Goal: Task Accomplishment & Management: Use online tool/utility

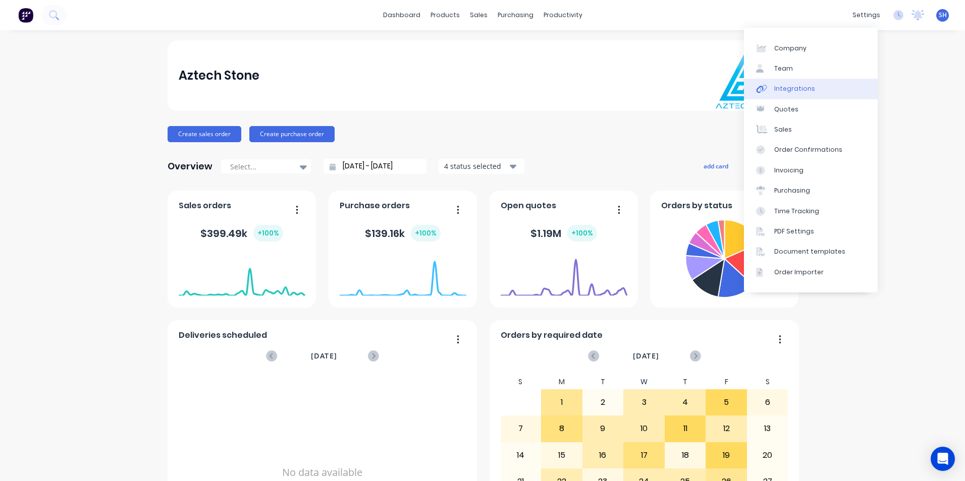
click at [841, 87] on link "Integrations" at bounding box center [811, 89] width 134 height 20
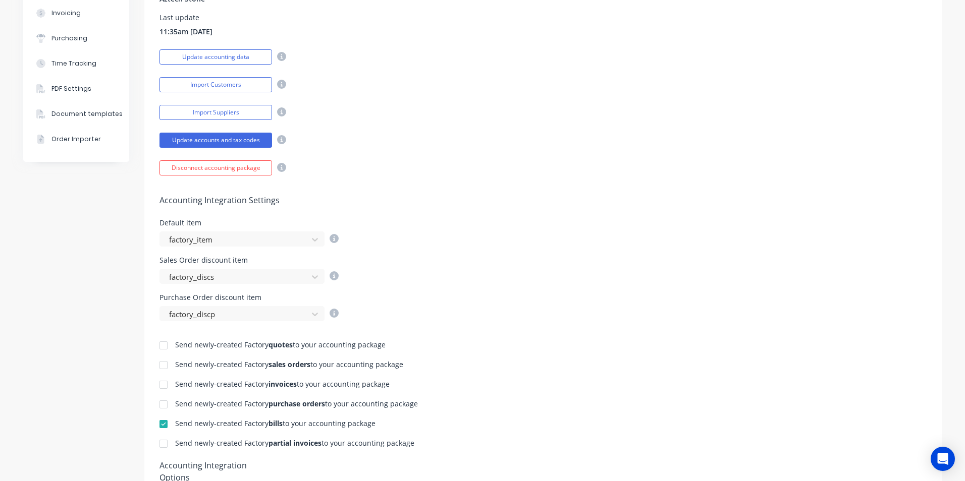
scroll to position [202, 0]
click at [164, 385] on div at bounding box center [163, 384] width 20 height 20
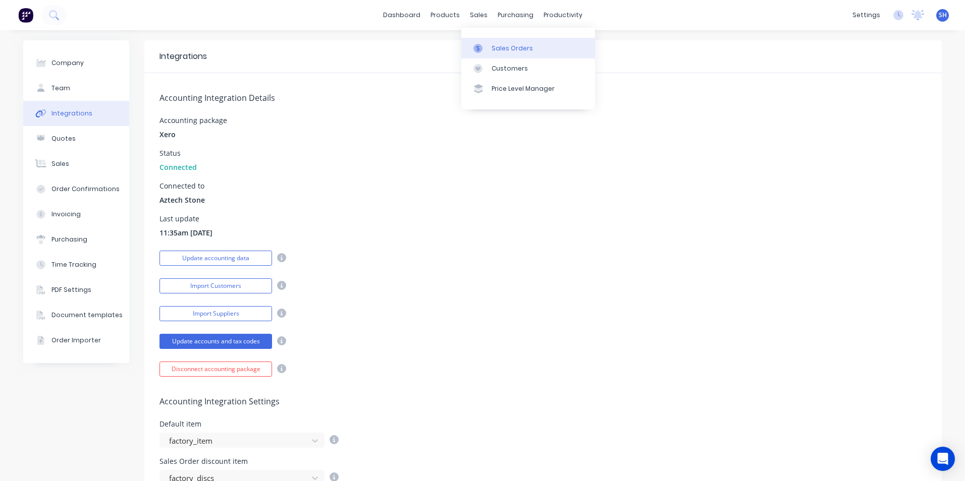
click at [497, 46] on div "Sales Orders" at bounding box center [511, 48] width 41 height 9
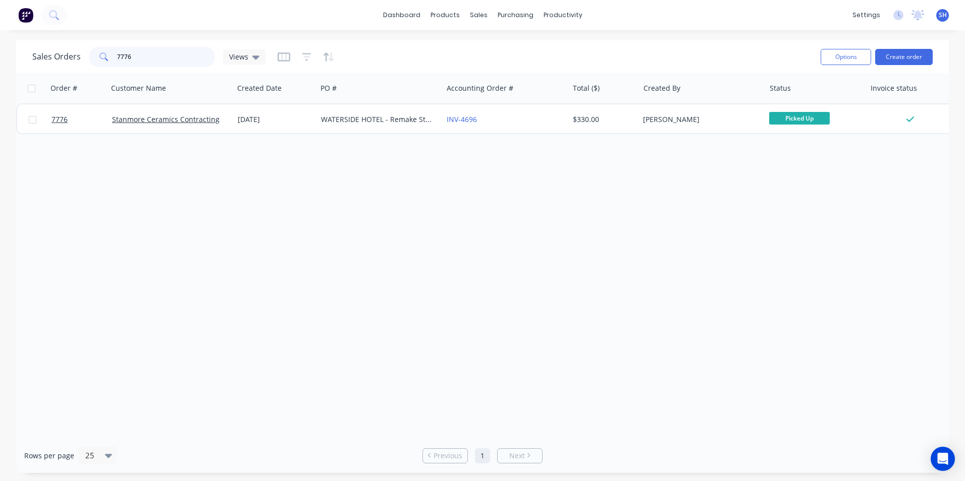
drag, startPoint x: 130, startPoint y: 55, endPoint x: 112, endPoint y: 58, distance: 18.4
click at [112, 58] on div "7776" at bounding box center [152, 57] width 126 height 20
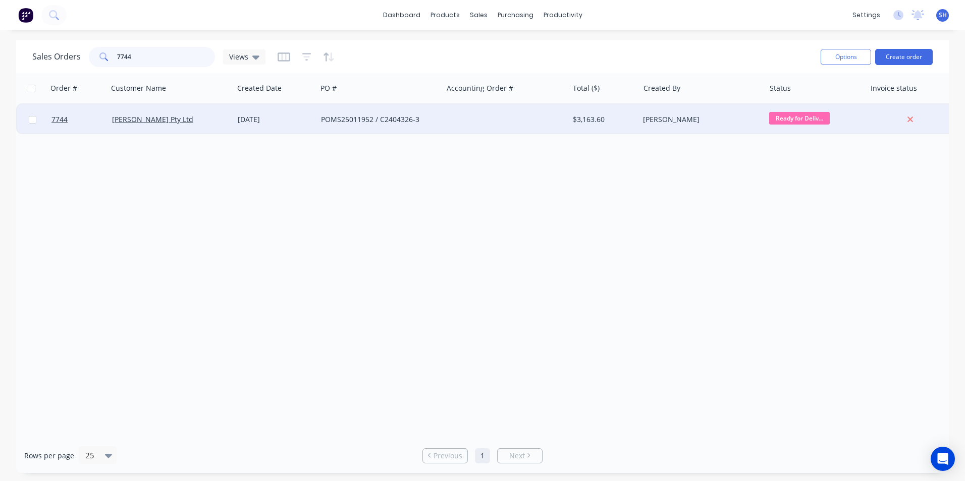
type input "7744"
click at [358, 123] on div "POMS25011952 / C2404326-3" at bounding box center [377, 120] width 112 height 10
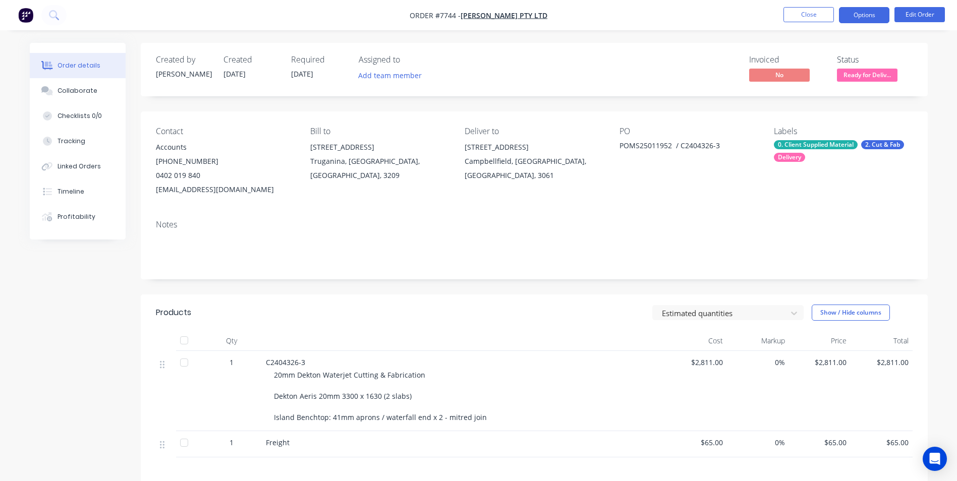
click at [860, 12] on button "Options" at bounding box center [864, 15] width 50 height 16
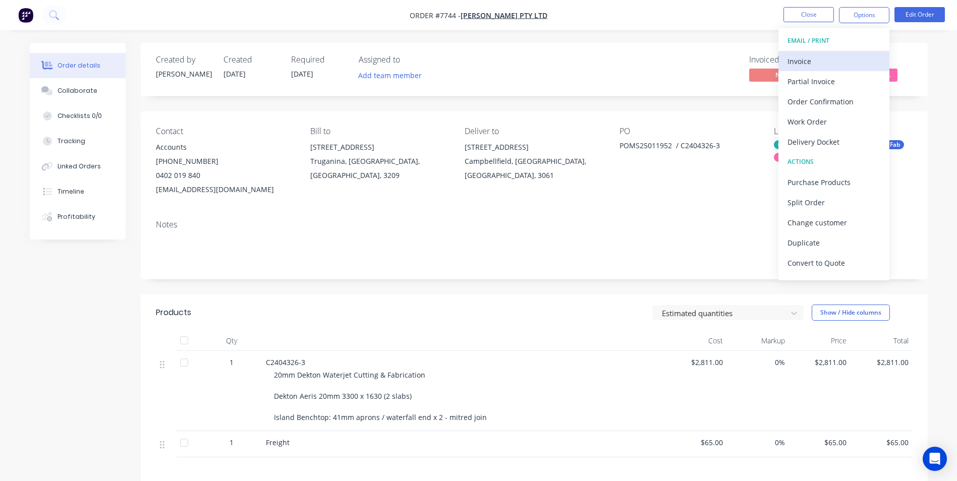
click at [824, 59] on div "Invoice" at bounding box center [834, 61] width 93 height 15
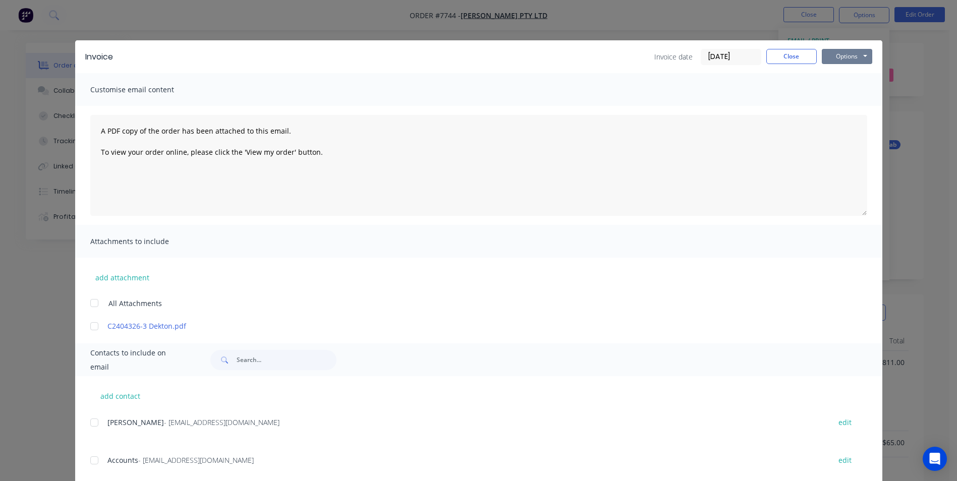
click at [841, 60] on button "Options" at bounding box center [847, 56] width 50 height 15
click at [839, 90] on button "Print" at bounding box center [854, 91] width 65 height 17
click at [782, 56] on button "Close" at bounding box center [791, 56] width 50 height 15
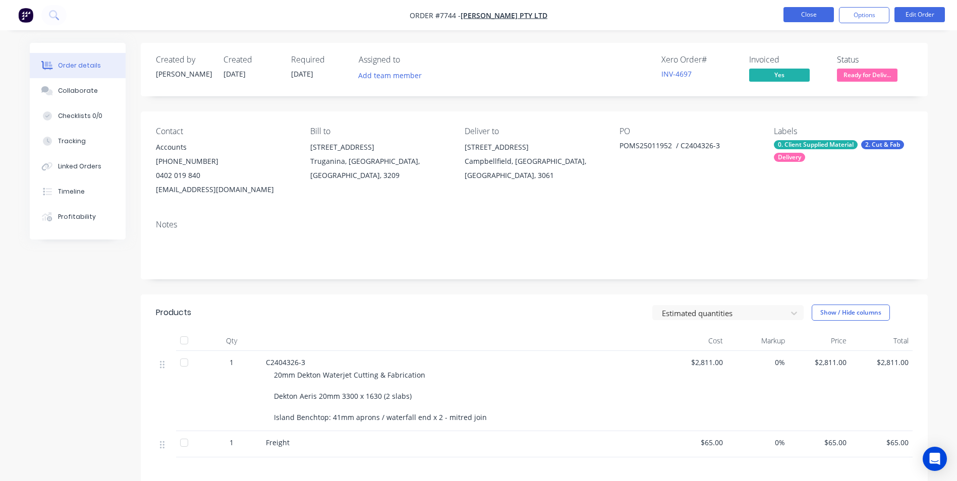
click at [805, 16] on button "Close" at bounding box center [809, 14] width 50 height 15
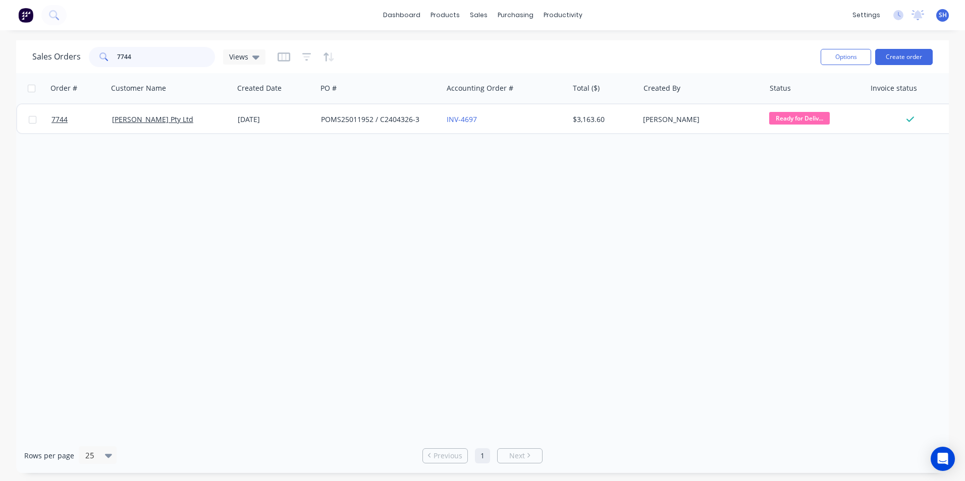
click at [154, 58] on input "7744" at bounding box center [166, 57] width 98 height 20
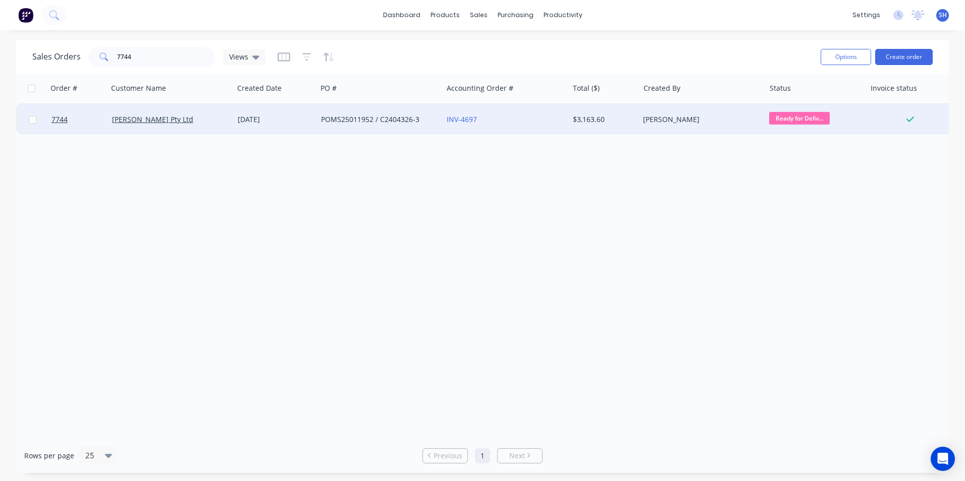
click at [317, 116] on div "POMS25011952 / C2404326-3" at bounding box center [380, 119] width 126 height 30
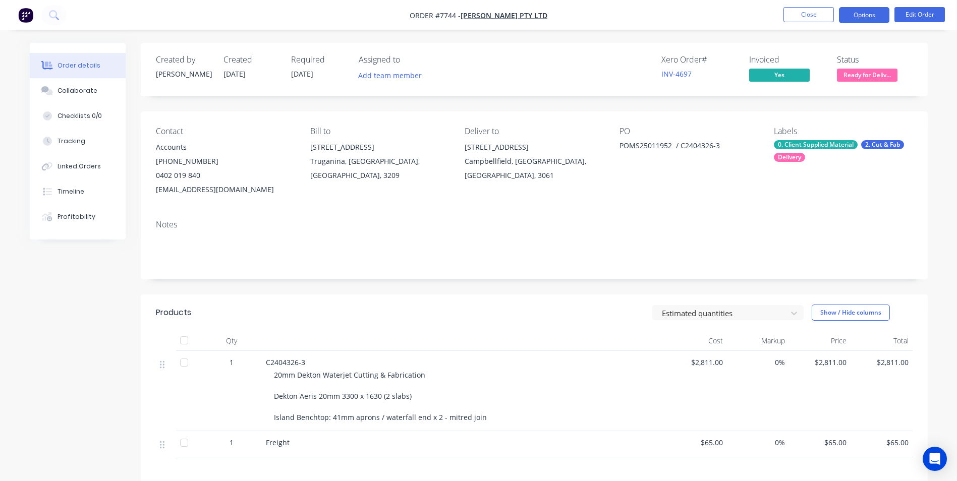
click at [870, 22] on button "Options" at bounding box center [864, 15] width 50 height 16
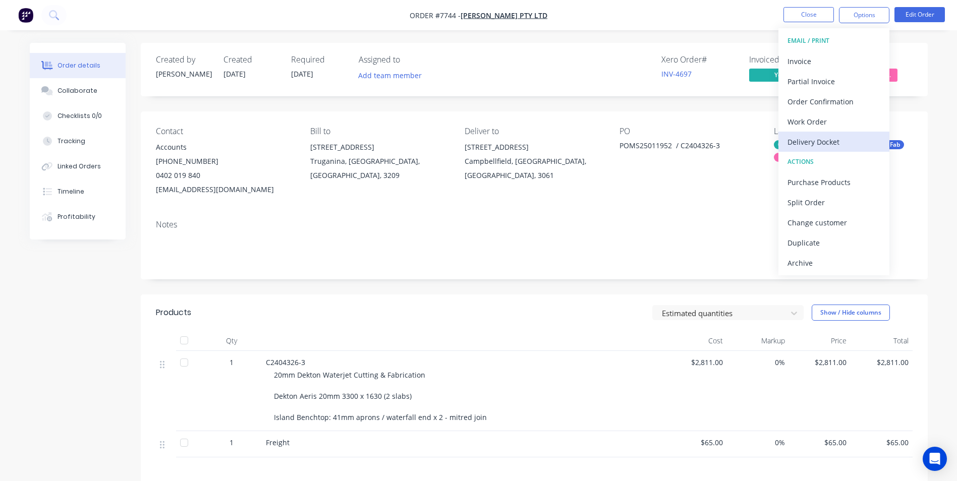
click at [836, 141] on div "Delivery Docket" at bounding box center [834, 142] width 93 height 15
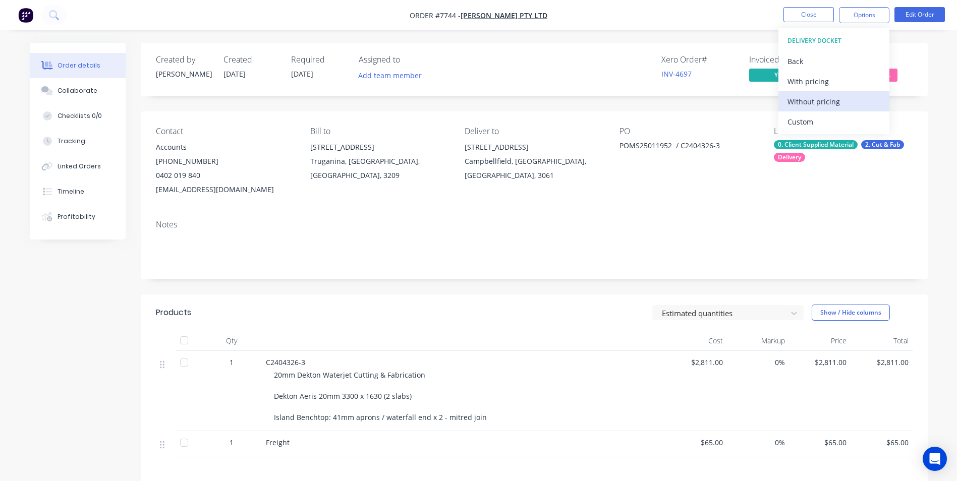
click at [822, 105] on div "Without pricing" at bounding box center [834, 101] width 93 height 15
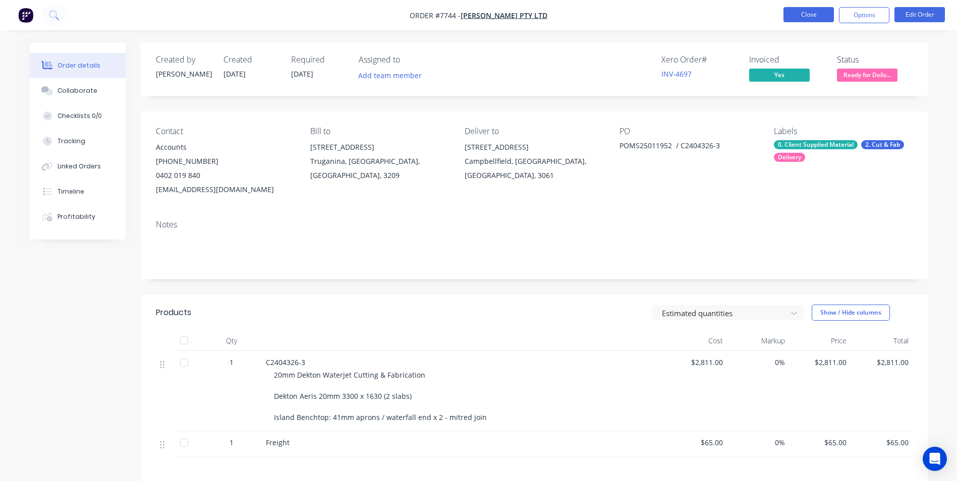
click at [794, 18] on button "Close" at bounding box center [809, 14] width 50 height 15
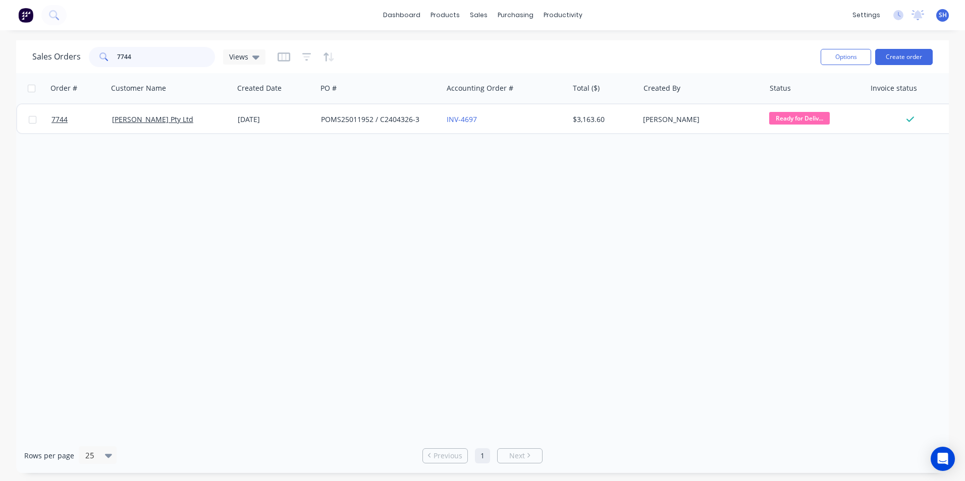
drag, startPoint x: 140, startPoint y: 57, endPoint x: 110, endPoint y: 58, distance: 29.8
click at [110, 58] on div "7744" at bounding box center [152, 57] width 126 height 20
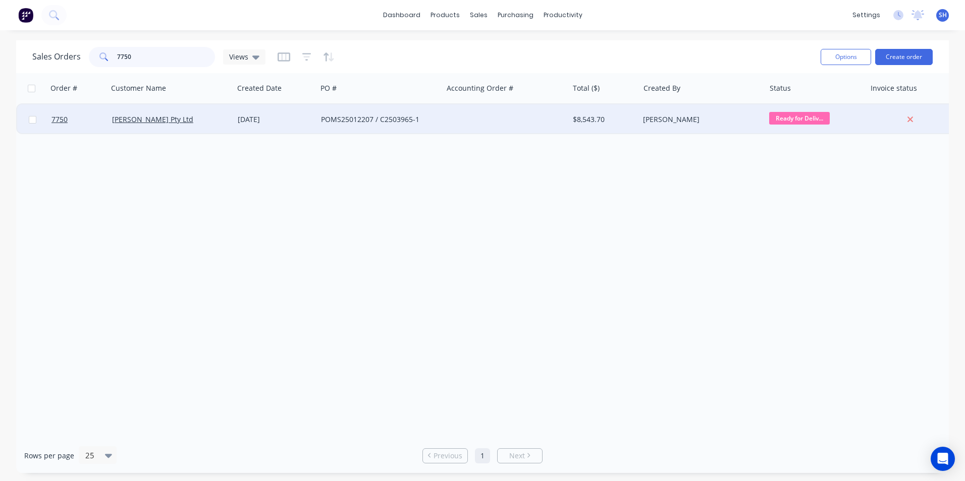
type input "7750"
click at [318, 129] on div "POMS25012207 / C2503965-1" at bounding box center [380, 119] width 126 height 30
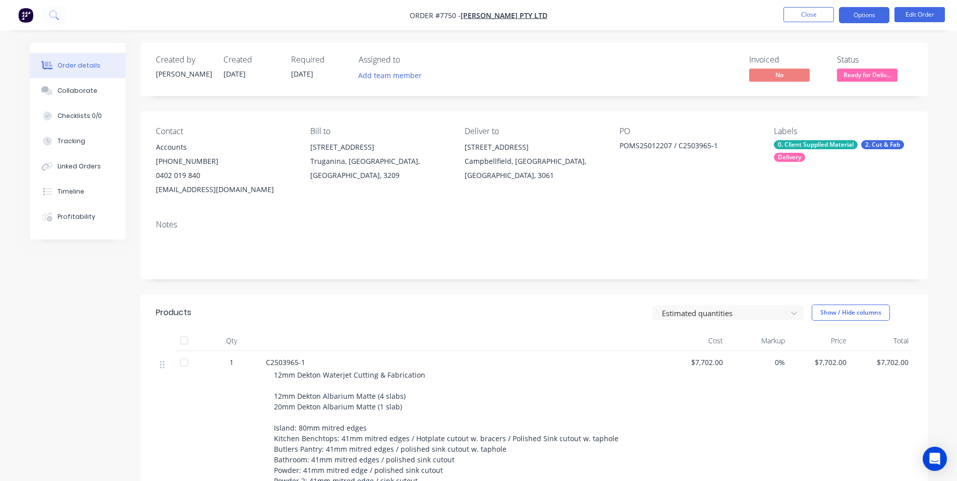
click at [859, 21] on button "Options" at bounding box center [864, 15] width 50 height 16
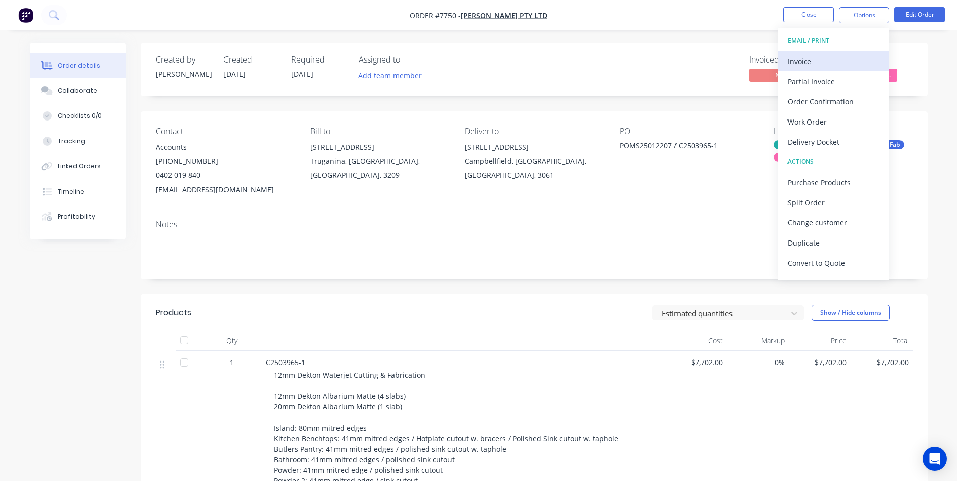
click at [814, 57] on div "Invoice" at bounding box center [834, 61] width 93 height 15
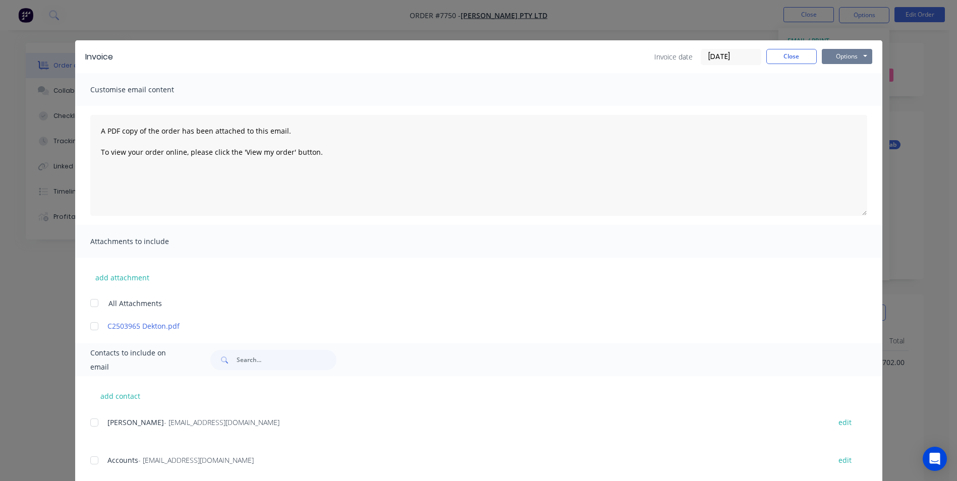
click at [835, 59] on button "Options" at bounding box center [847, 56] width 50 height 15
click at [832, 92] on button "Print" at bounding box center [854, 91] width 65 height 17
click at [774, 63] on button "Close" at bounding box center [791, 56] width 50 height 15
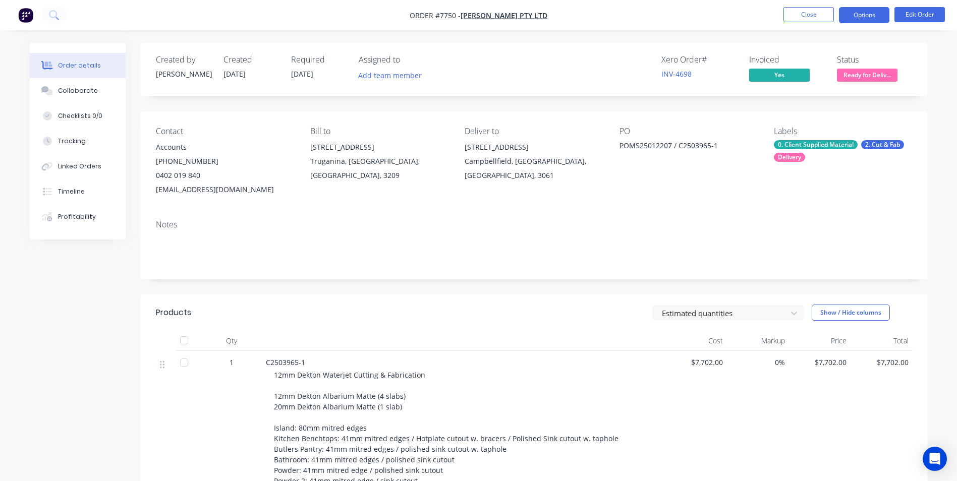
click at [863, 18] on button "Options" at bounding box center [864, 15] width 50 height 16
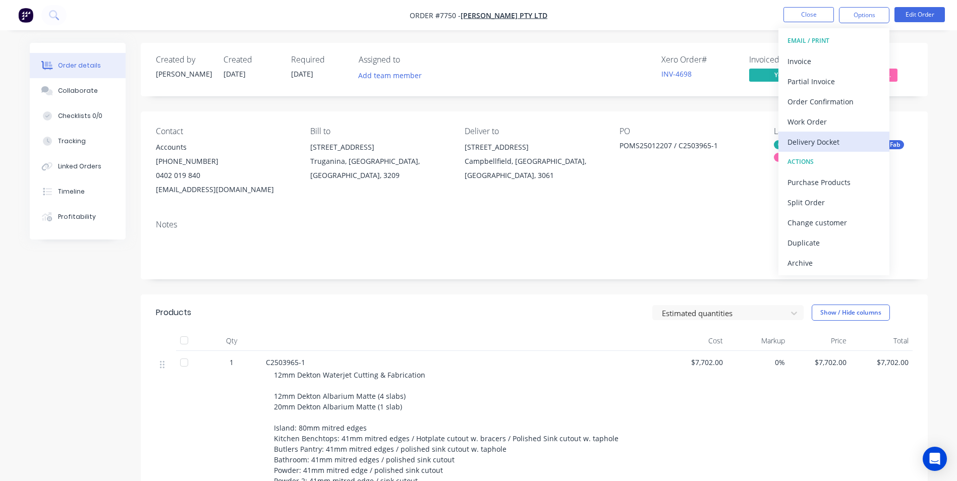
click at [818, 140] on div "Delivery Docket" at bounding box center [834, 142] width 93 height 15
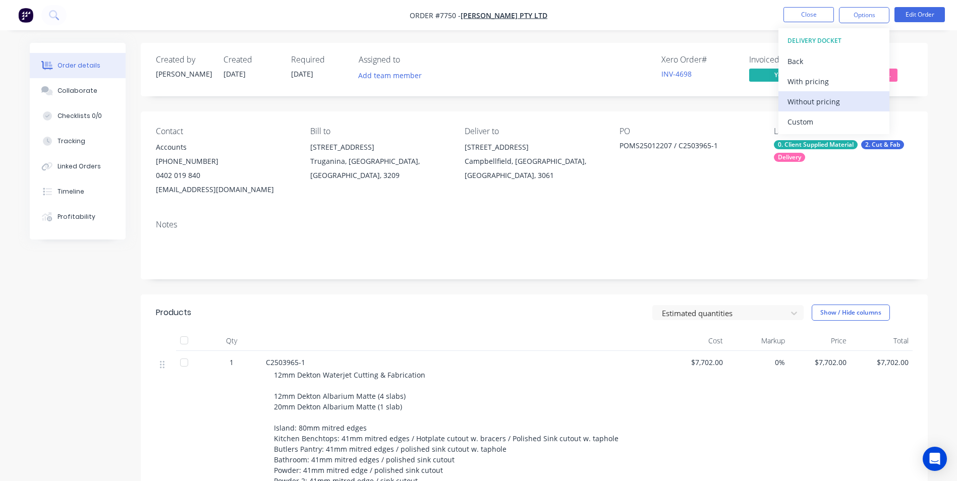
click at [813, 103] on div "Without pricing" at bounding box center [834, 101] width 93 height 15
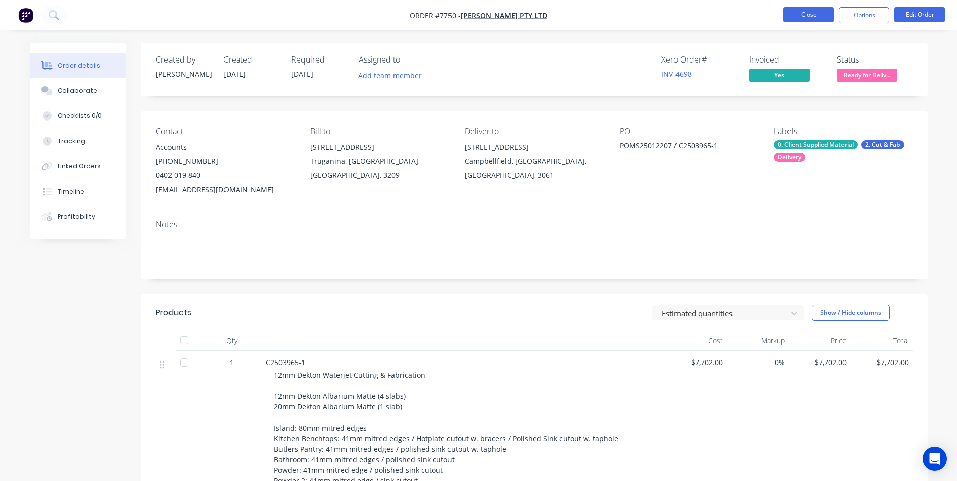
click at [790, 15] on button "Close" at bounding box center [809, 14] width 50 height 15
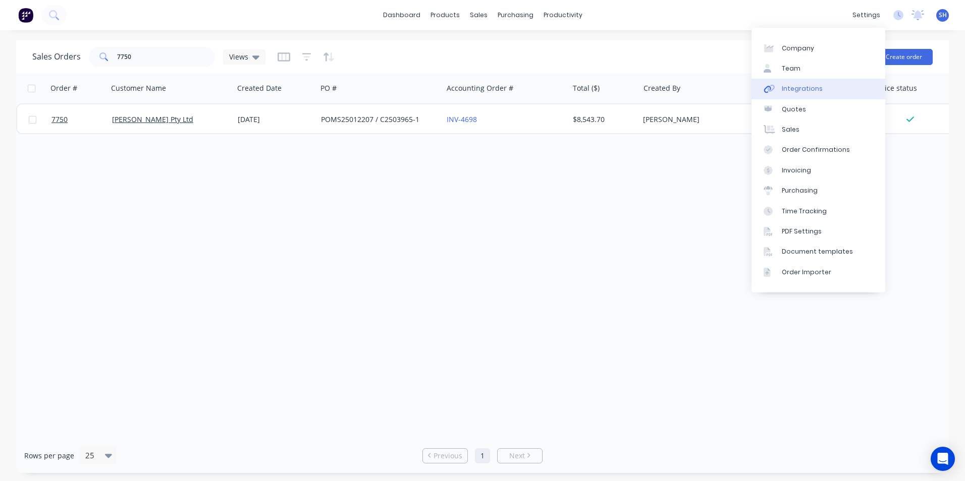
click at [832, 90] on link "Integrations" at bounding box center [818, 89] width 134 height 20
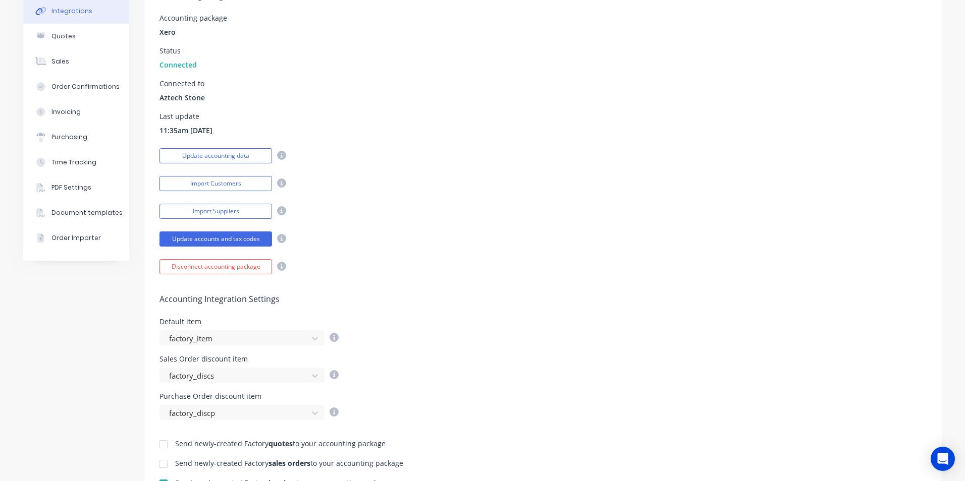
scroll to position [202, 0]
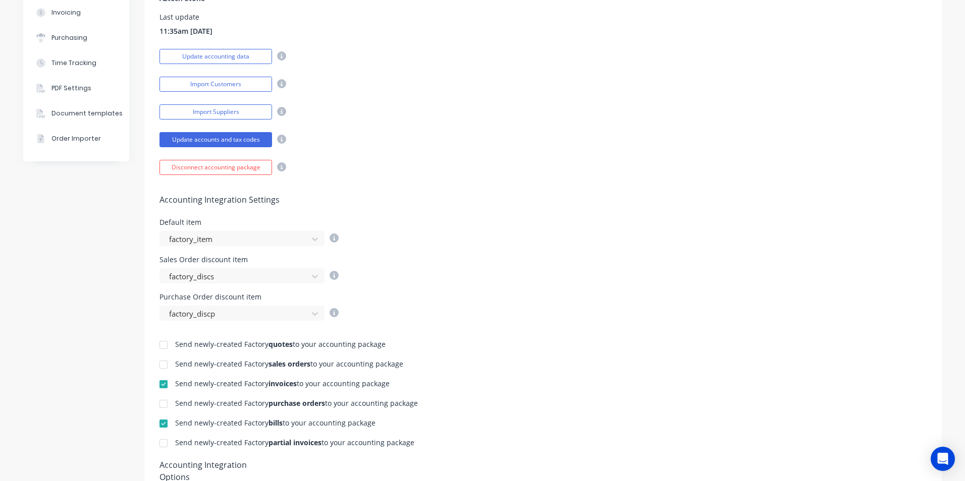
click at [156, 386] on div at bounding box center [163, 384] width 20 height 20
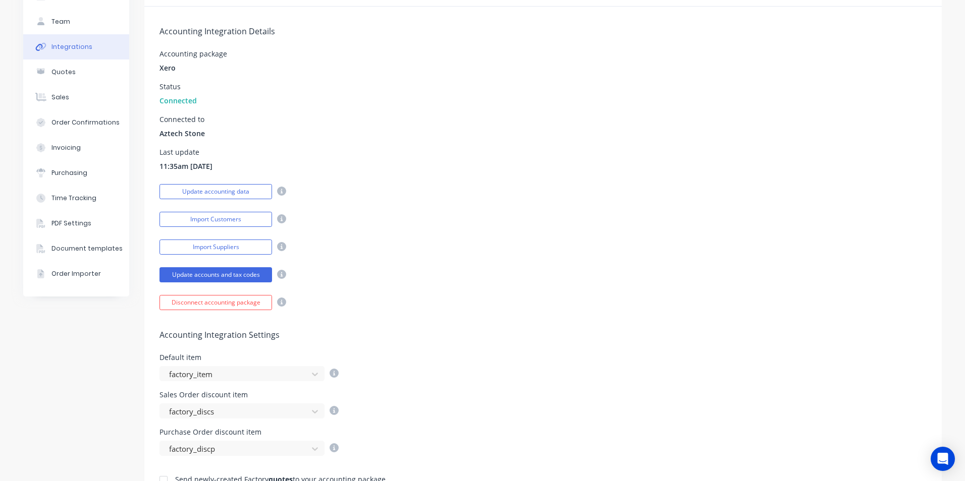
scroll to position [0, 0]
